Goal: Task Accomplishment & Management: Manage account settings

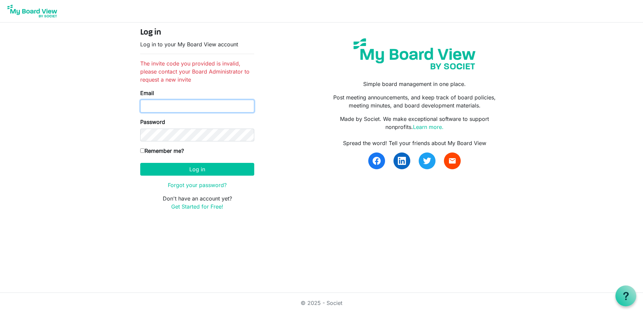
type input "[EMAIL_ADDRESS][PERSON_NAME][DOMAIN_NAME]"
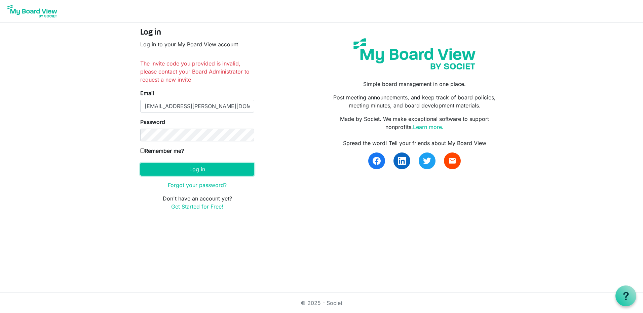
click at [183, 169] on button "Log in" at bounding box center [197, 169] width 114 height 13
click at [184, 169] on button "Log in" at bounding box center [197, 169] width 114 height 13
click at [193, 168] on button "Log in" at bounding box center [197, 169] width 114 height 13
click at [119, 191] on body "Log in Log in to your My Board View account The invite code you provided is inv…" at bounding box center [321, 111] width 643 height 222
click at [191, 185] on link "Forgot your password?" at bounding box center [197, 185] width 59 height 7
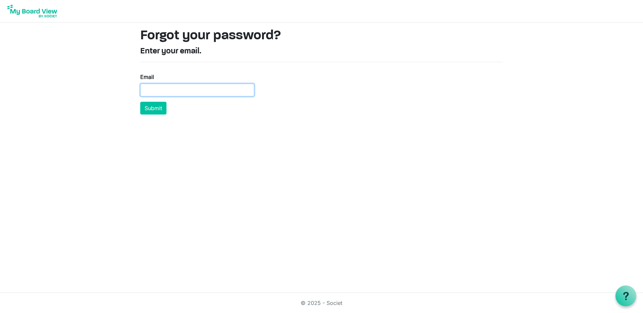
click at [164, 91] on input "Email" at bounding box center [197, 90] width 114 height 13
type input "[EMAIL_ADDRESS][PERSON_NAME][DOMAIN_NAME]"
click at [156, 104] on button "Submit" at bounding box center [153, 108] width 26 height 13
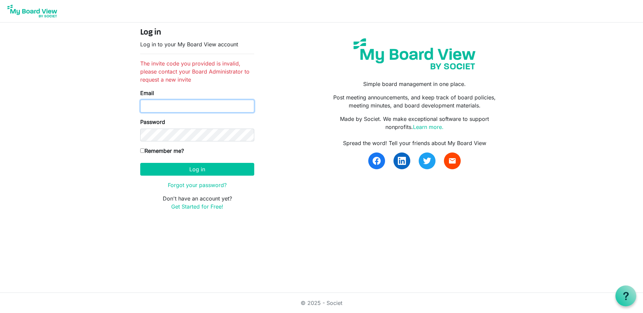
type input "lhardcastle@buchalter.com"
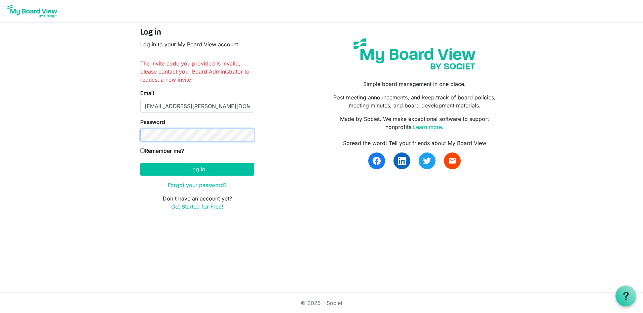
click at [131, 141] on div "Log in Log in to your My Board View account The invite code you provided is inv…" at bounding box center [321, 122] width 383 height 199
click at [141, 151] on input "Remember me?" at bounding box center [142, 151] width 4 height 4
checkbox input "true"
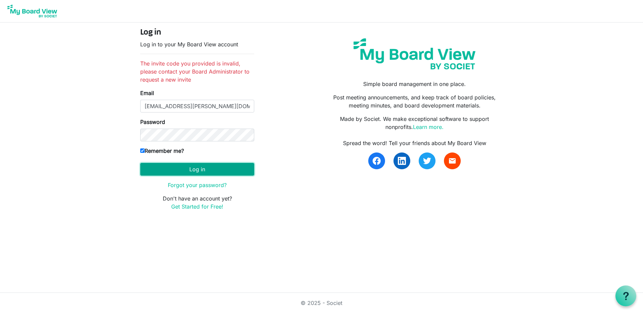
click at [147, 168] on button "Log in" at bounding box center [197, 169] width 114 height 13
click at [178, 168] on button "Log in" at bounding box center [197, 169] width 114 height 13
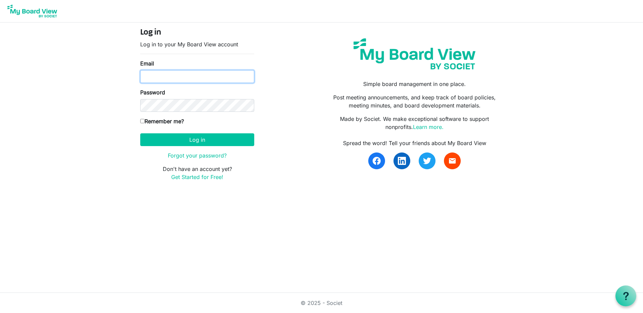
type input "[EMAIL_ADDRESS][PERSON_NAME][DOMAIN_NAME]"
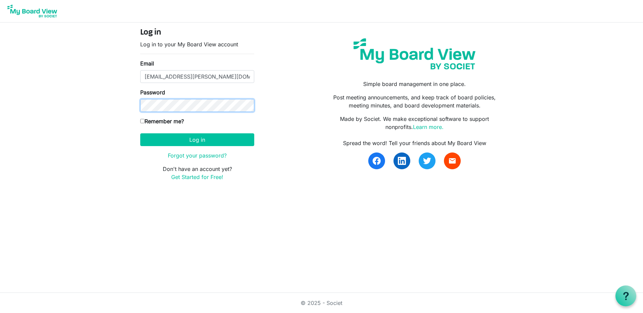
click at [130, 107] on div "Log in Log in to your My Board View account Email lhardcastle@buchalter.com Pas…" at bounding box center [321, 107] width 383 height 169
click at [145, 121] on label "Remember me?" at bounding box center [162, 121] width 44 height 8
click at [145, 121] on input "Remember me?" at bounding box center [142, 121] width 4 height 4
checkbox input "true"
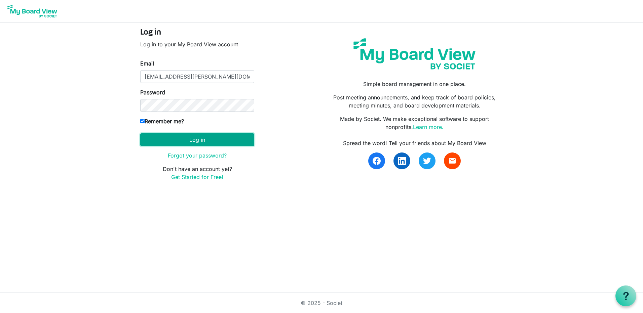
click at [148, 136] on button "Log in" at bounding box center [197, 139] width 114 height 13
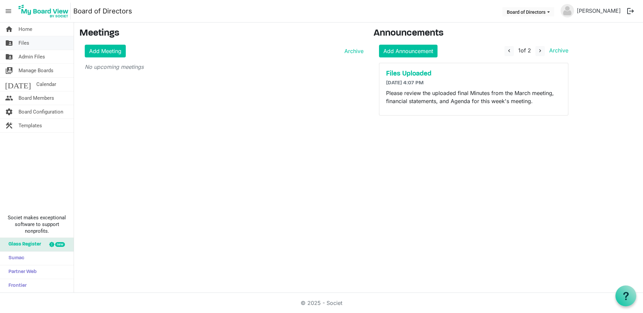
click at [50, 42] on link "folder_shared Files" at bounding box center [37, 42] width 74 height 13
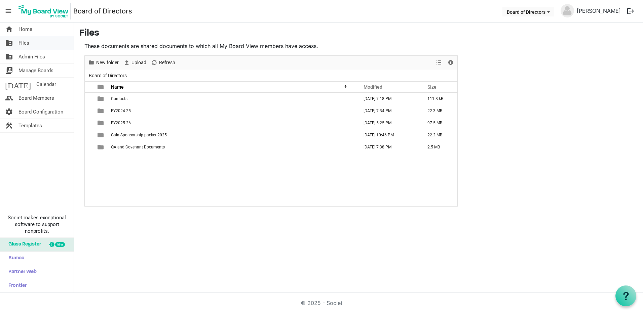
click at [37, 43] on link "folder_shared Files" at bounding box center [37, 42] width 74 height 13
click at [121, 123] on span "FY2025-26" at bounding box center [121, 123] width 20 height 5
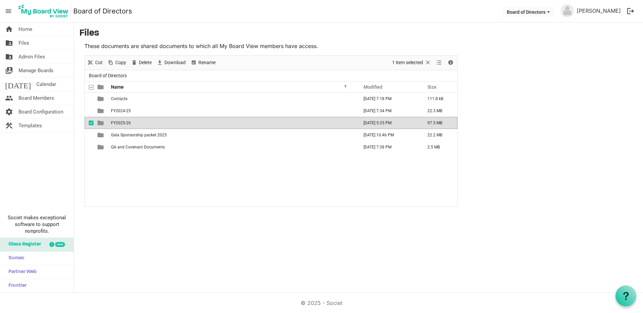
click at [121, 123] on span "FY2025-26" at bounding box center [121, 123] width 20 height 5
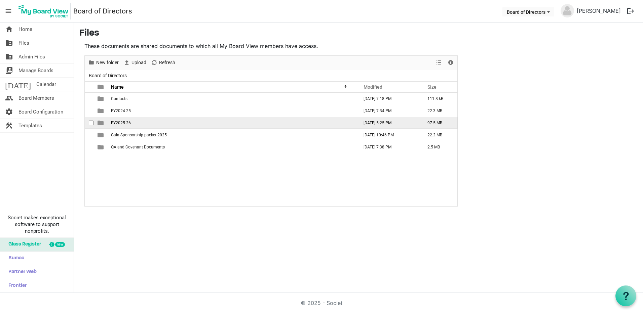
click at [121, 123] on span "FY2025-26" at bounding box center [121, 123] width 20 height 5
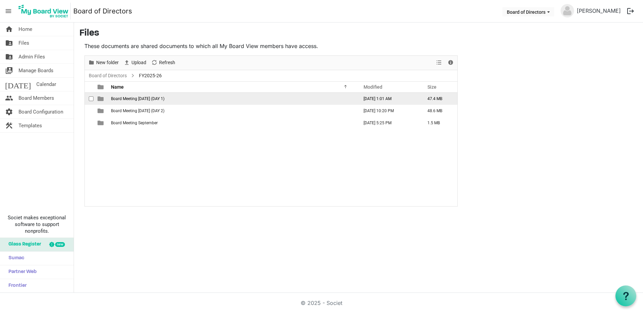
click at [119, 99] on span "Board Meeting [DATE] (DAY 1)" at bounding box center [137, 98] width 53 height 5
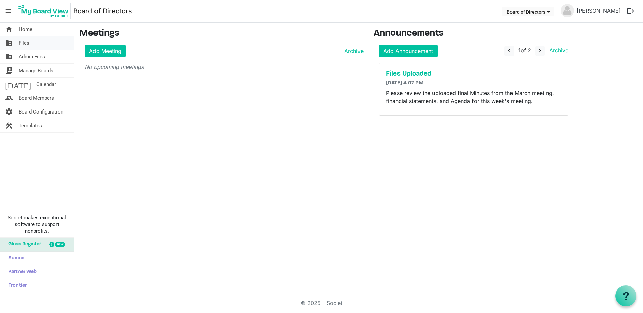
click at [26, 45] on span "Files" at bounding box center [23, 42] width 11 height 13
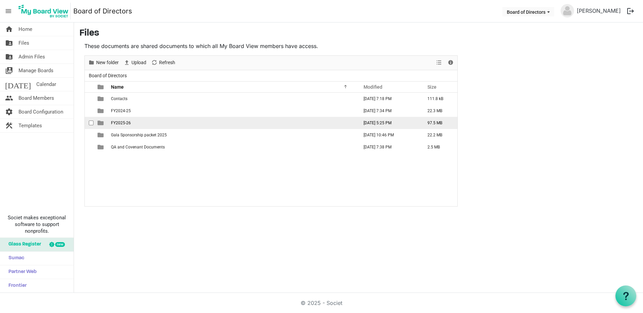
click at [124, 123] on span "FY2025-26" at bounding box center [121, 123] width 20 height 5
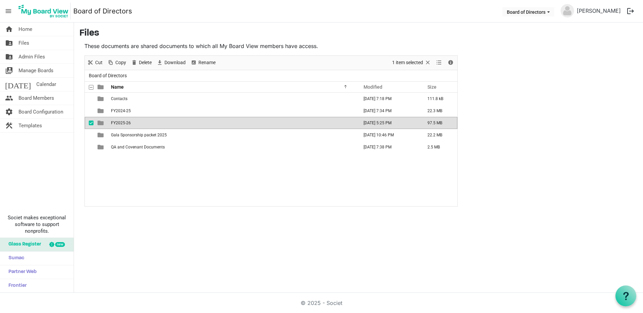
click at [124, 123] on span "FY2025-26" at bounding box center [121, 123] width 20 height 5
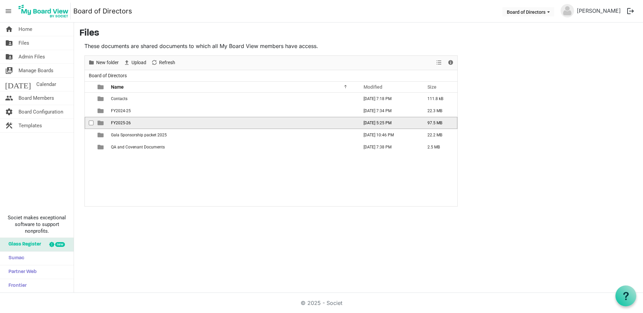
click at [98, 122] on span "is template cell column header type" at bounding box center [100, 123] width 6 height 6
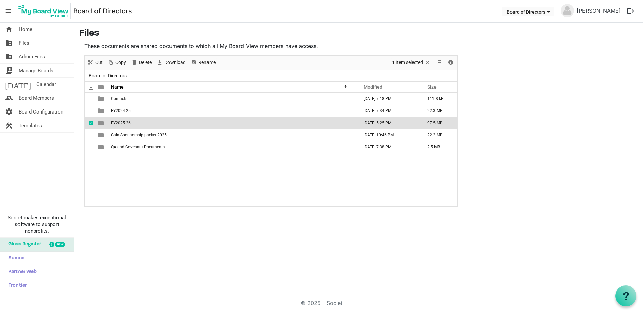
click at [98, 122] on span "is template cell column header type" at bounding box center [100, 123] width 6 height 6
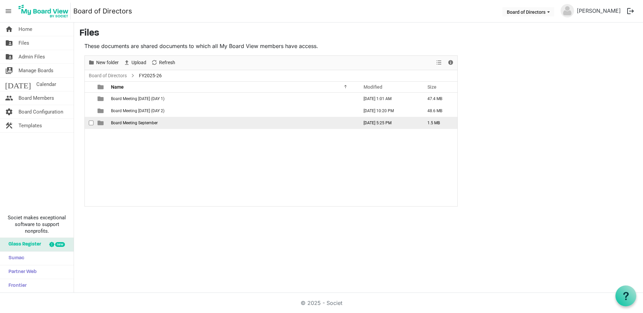
click at [118, 123] on span "Board Meeting September" at bounding box center [134, 123] width 47 height 5
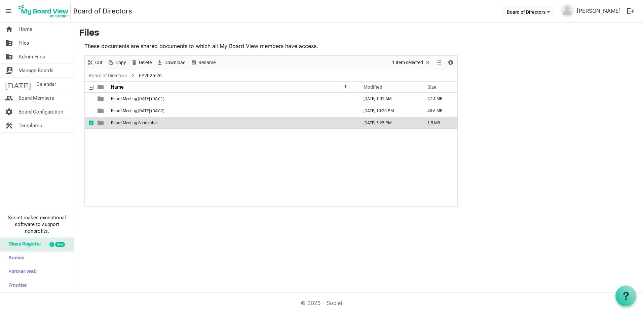
click at [118, 123] on span "Board Meeting September" at bounding box center [134, 123] width 47 height 5
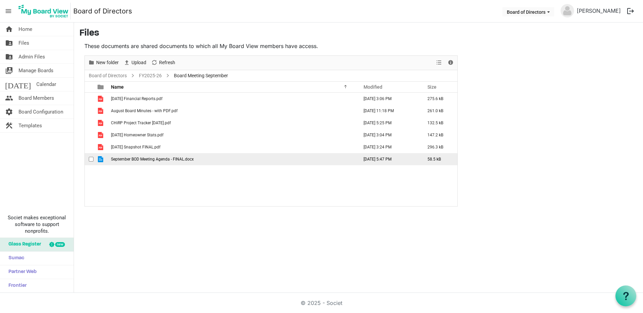
click at [122, 159] on span "September BOD Meeting Agenda - FINAL.docx" at bounding box center [152, 159] width 83 height 5
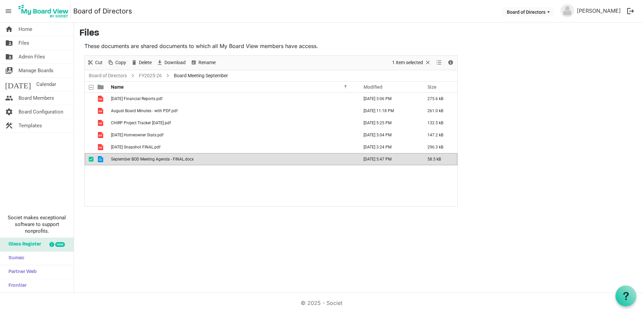
click at [122, 159] on span "September BOD Meeting Agenda - FINAL.docx" at bounding box center [152, 159] width 83 height 5
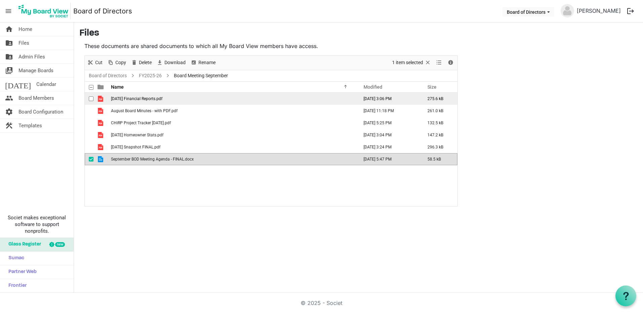
click at [150, 100] on span "2025.08.31 Financial Reports.pdf" at bounding box center [136, 98] width 51 height 5
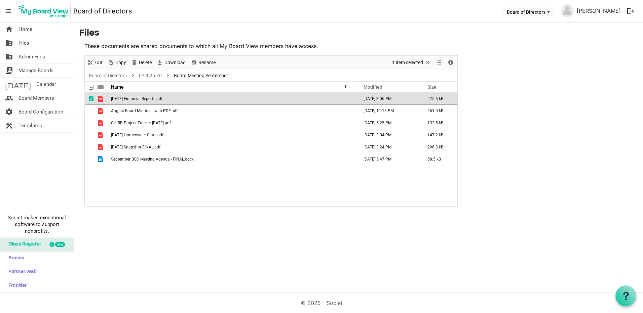
click at [150, 100] on span "2025.08.31 Financial Reports.pdf" at bounding box center [136, 98] width 51 height 5
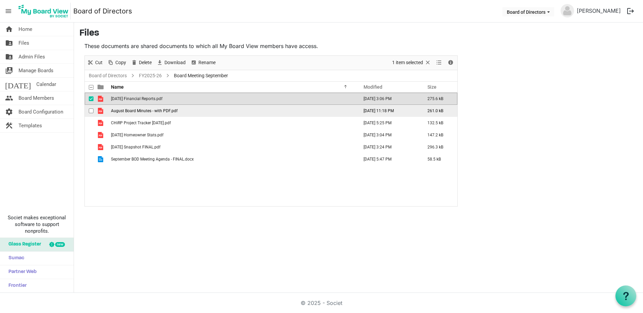
click at [115, 109] on span "August Board Minutes - with PDF.pdf" at bounding box center [144, 111] width 67 height 5
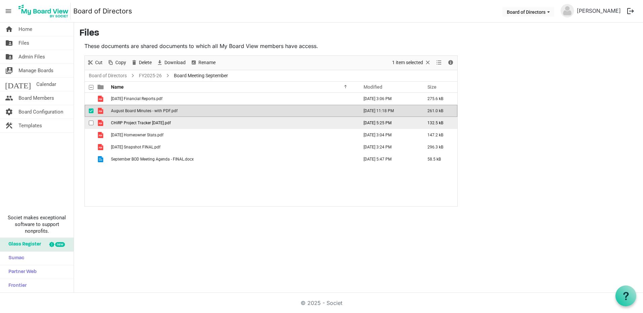
click at [146, 122] on span "CHiRP Project Tracker August 2025.pdf" at bounding box center [141, 123] width 60 height 5
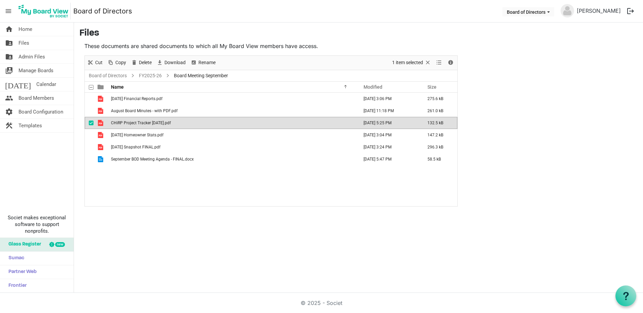
click at [146, 122] on span "CHiRP Project Tracker August 2025.pdf" at bounding box center [141, 123] width 60 height 5
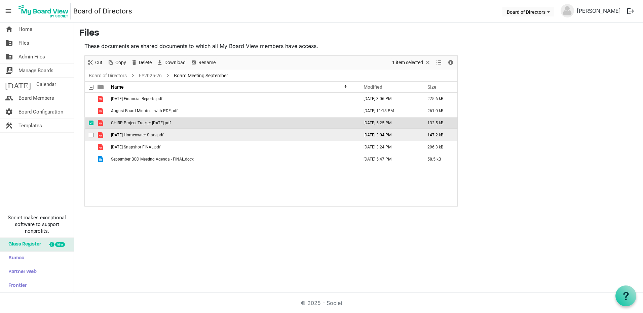
click at [139, 134] on span "Sep. 25 Homeowner Stats.pdf" at bounding box center [137, 135] width 52 height 5
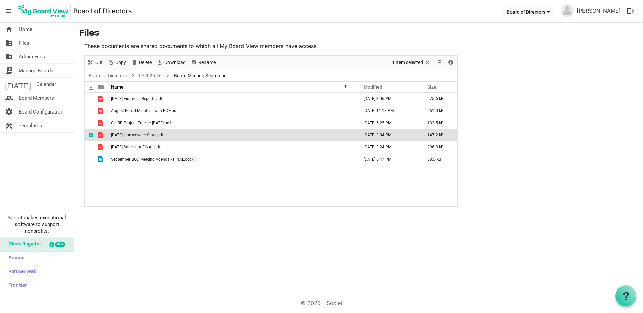
click at [139, 134] on span "Sep. 25 Homeowner Stats.pdf" at bounding box center [137, 135] width 52 height 5
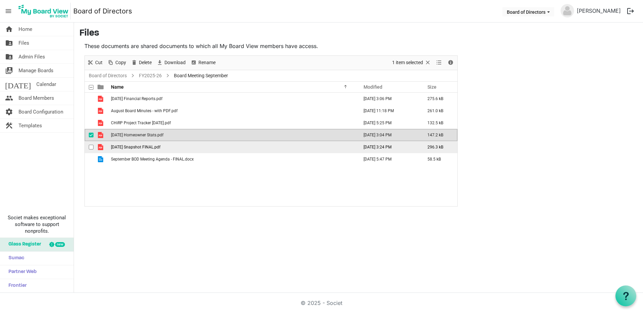
click at [146, 149] on span "September 2025 Snapshot FINAL.pdf" at bounding box center [135, 147] width 49 height 5
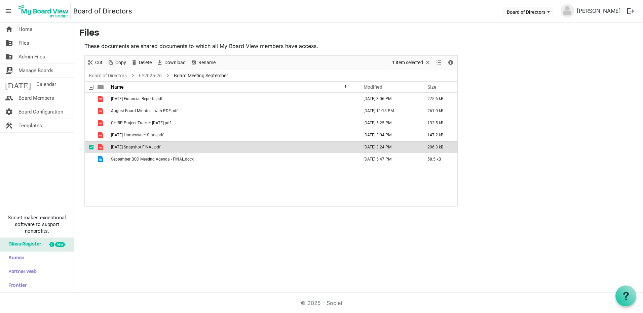
click at [146, 149] on span "September 2025 Snapshot FINAL.pdf" at bounding box center [135, 147] width 49 height 5
click at [141, 149] on span "September 2025 Snapshot FINAL.pdf" at bounding box center [135, 147] width 49 height 5
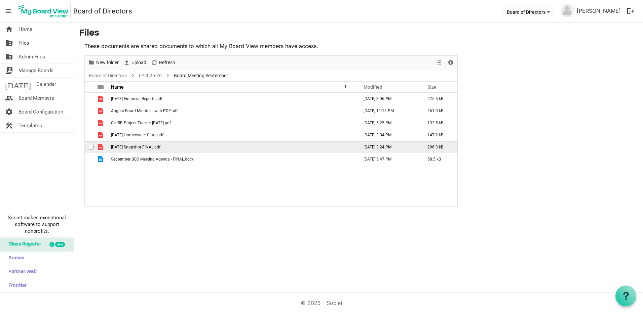
click at [141, 149] on span "September 2025 Snapshot FINAL.pdf" at bounding box center [135, 147] width 49 height 5
